Goal: Transaction & Acquisition: Download file/media

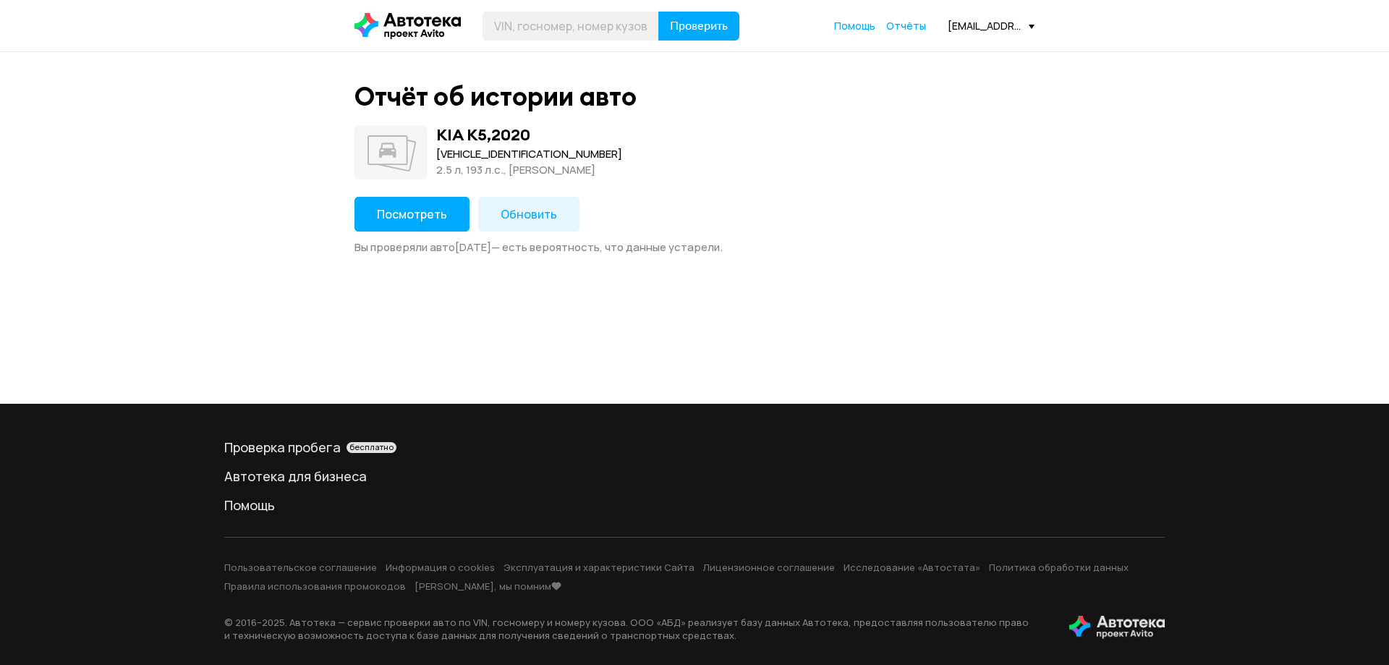
click at [522, 214] on span "Обновить" at bounding box center [529, 214] width 56 height 16
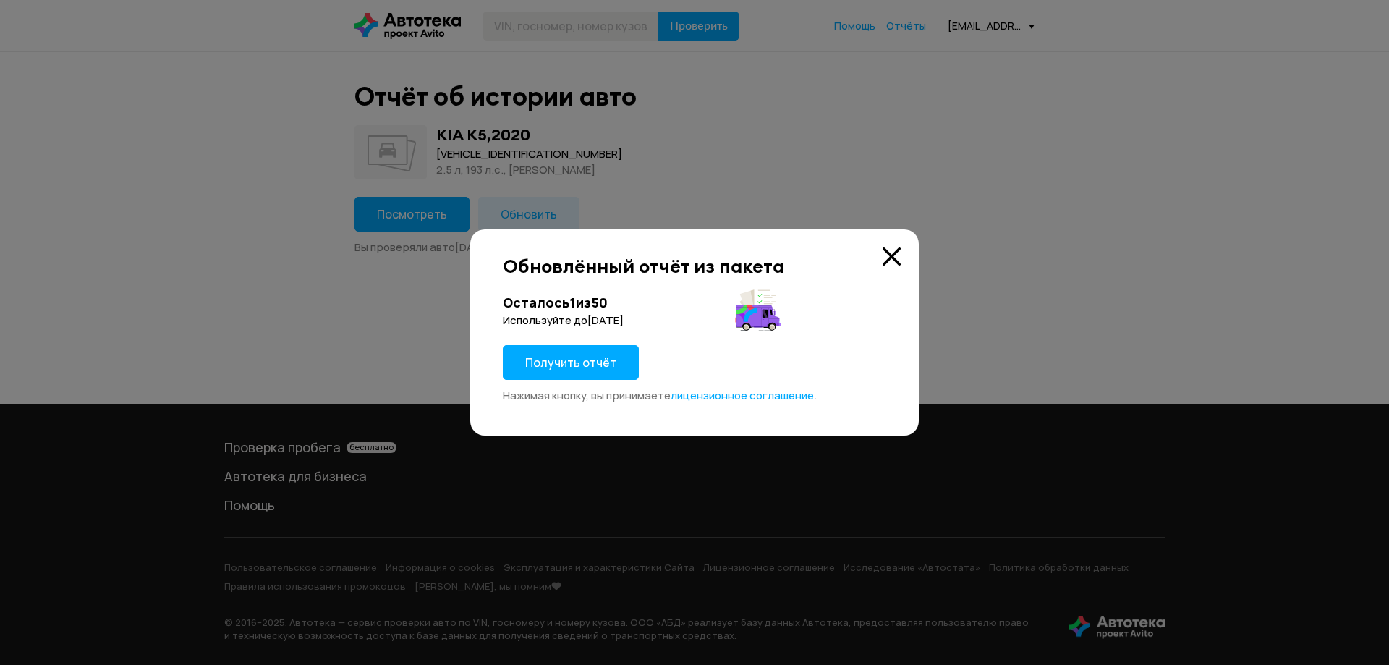
click at [567, 362] on span "Получить отчёт" at bounding box center [570, 363] width 91 height 16
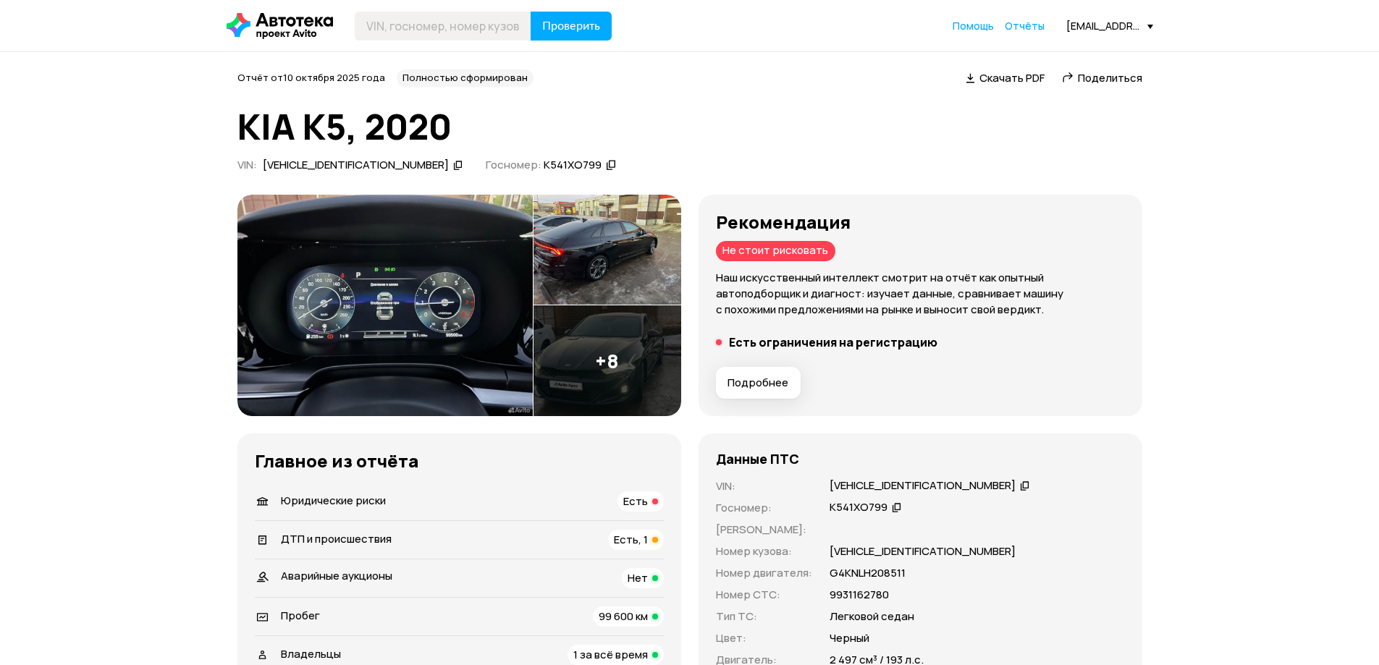
click at [1012, 77] on span "Скачать PDF" at bounding box center [1011, 77] width 65 height 15
